Goal: Task Accomplishment & Management: Complete application form

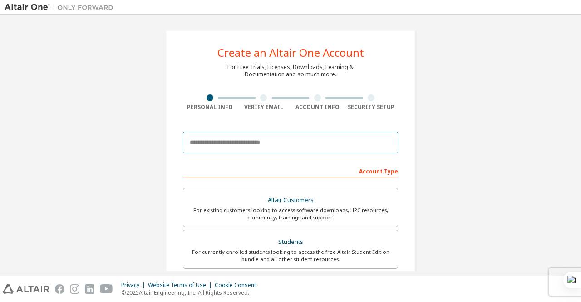
click at [267, 142] on input "email" at bounding box center [290, 143] width 215 height 22
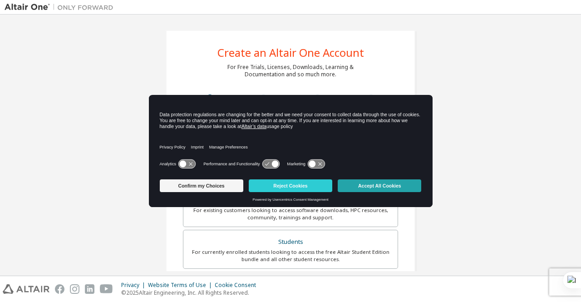
click at [354, 185] on button "Accept All Cookies" at bounding box center [380, 185] width 84 height 13
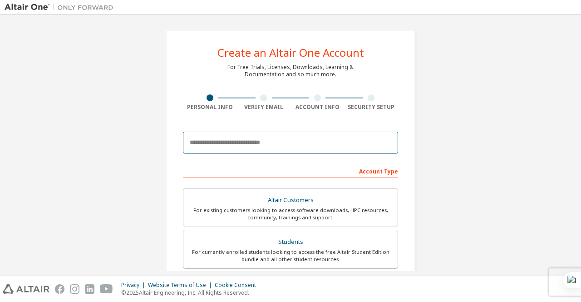
click at [234, 140] on input "email" at bounding box center [290, 143] width 215 height 22
type input "**********"
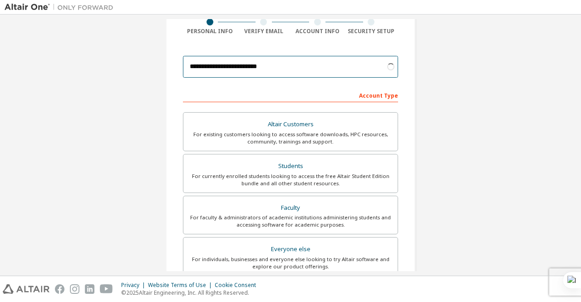
scroll to position [76, 0]
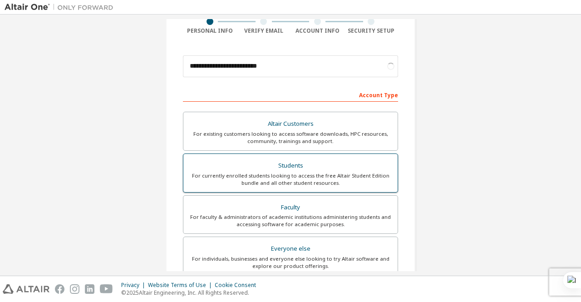
click at [297, 171] on div "Students" at bounding box center [291, 165] width 204 height 13
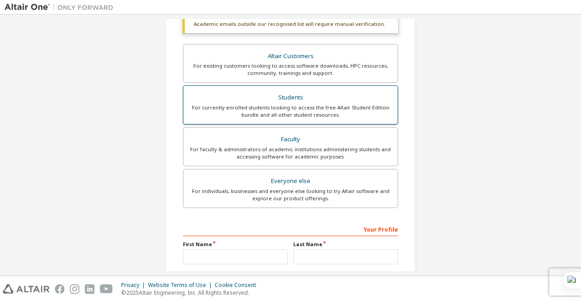
scroll to position [253, 0]
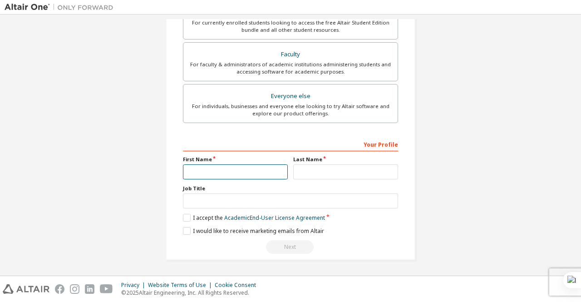
click at [250, 173] on input "text" at bounding box center [235, 171] width 105 height 15
type input "*******"
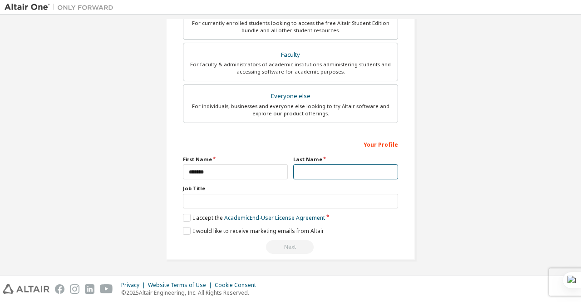
click at [311, 178] on input "text" at bounding box center [345, 171] width 105 height 15
type input "**********"
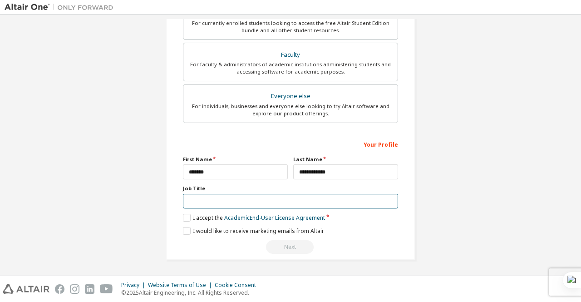
click at [268, 206] on input "text" at bounding box center [290, 201] width 215 height 15
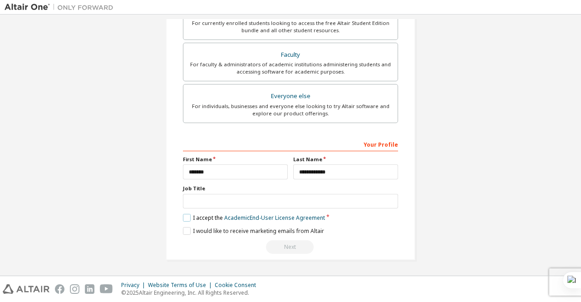
click at [189, 216] on label "I accept the Academic End-User License Agreement" at bounding box center [254, 218] width 142 height 8
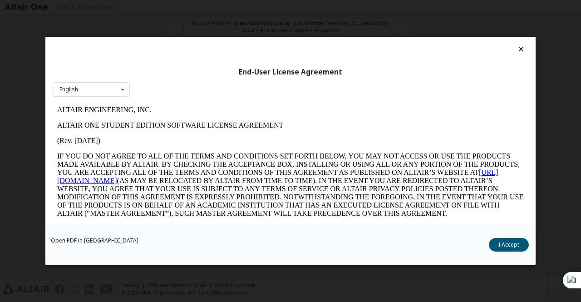
scroll to position [0, 0]
click at [510, 246] on button "I Accept" at bounding box center [509, 245] width 40 height 14
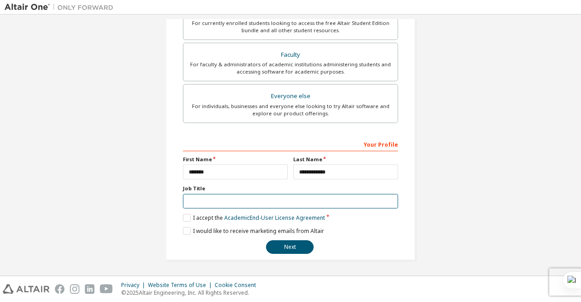
click at [255, 204] on input "text" at bounding box center [290, 201] width 215 height 15
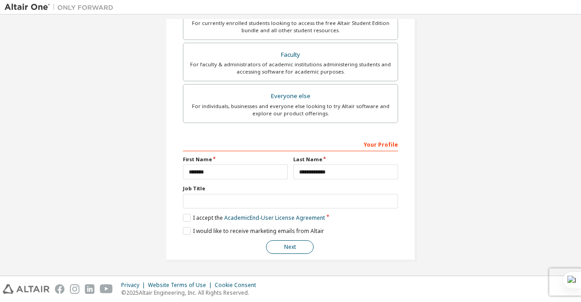
click at [285, 248] on button "Next" at bounding box center [290, 247] width 48 height 14
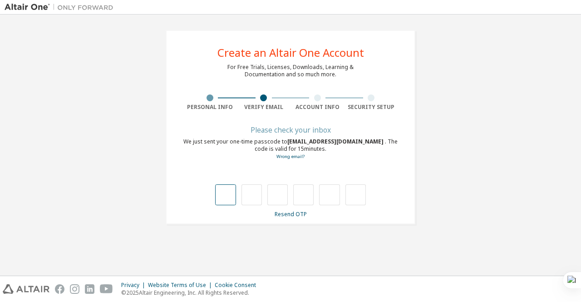
type input "*"
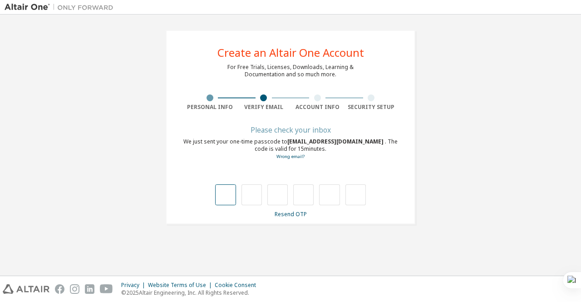
type input "*"
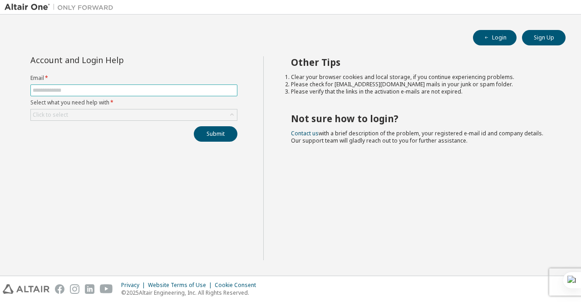
click at [199, 92] on input "text" at bounding box center [134, 90] width 203 height 7
click at [500, 36] on button "Login" at bounding box center [495, 37] width 44 height 15
type input "**********"
click at [158, 114] on div "Click to select" at bounding box center [134, 114] width 206 height 11
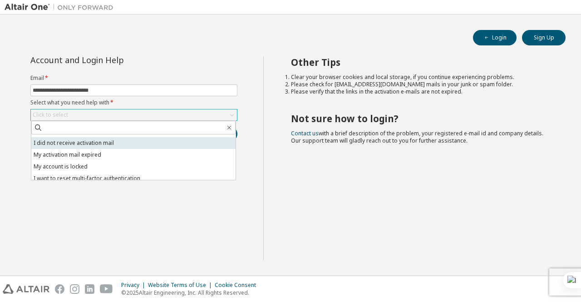
scroll to position [25, 0]
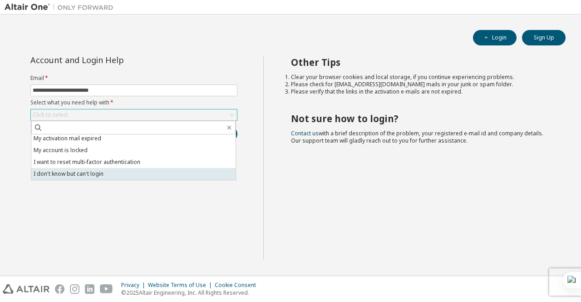
click at [124, 176] on li "I don't know but can't login" at bounding box center [133, 174] width 204 height 12
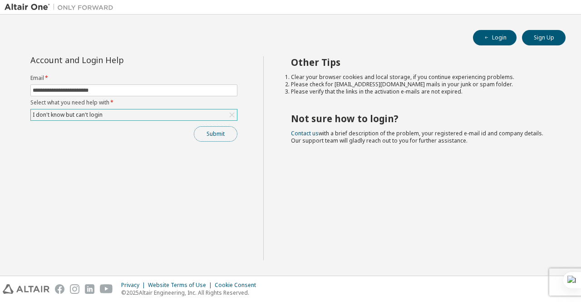
click at [212, 134] on button "Submit" at bounding box center [216, 133] width 44 height 15
